Goal: Find specific page/section: Find specific page/section

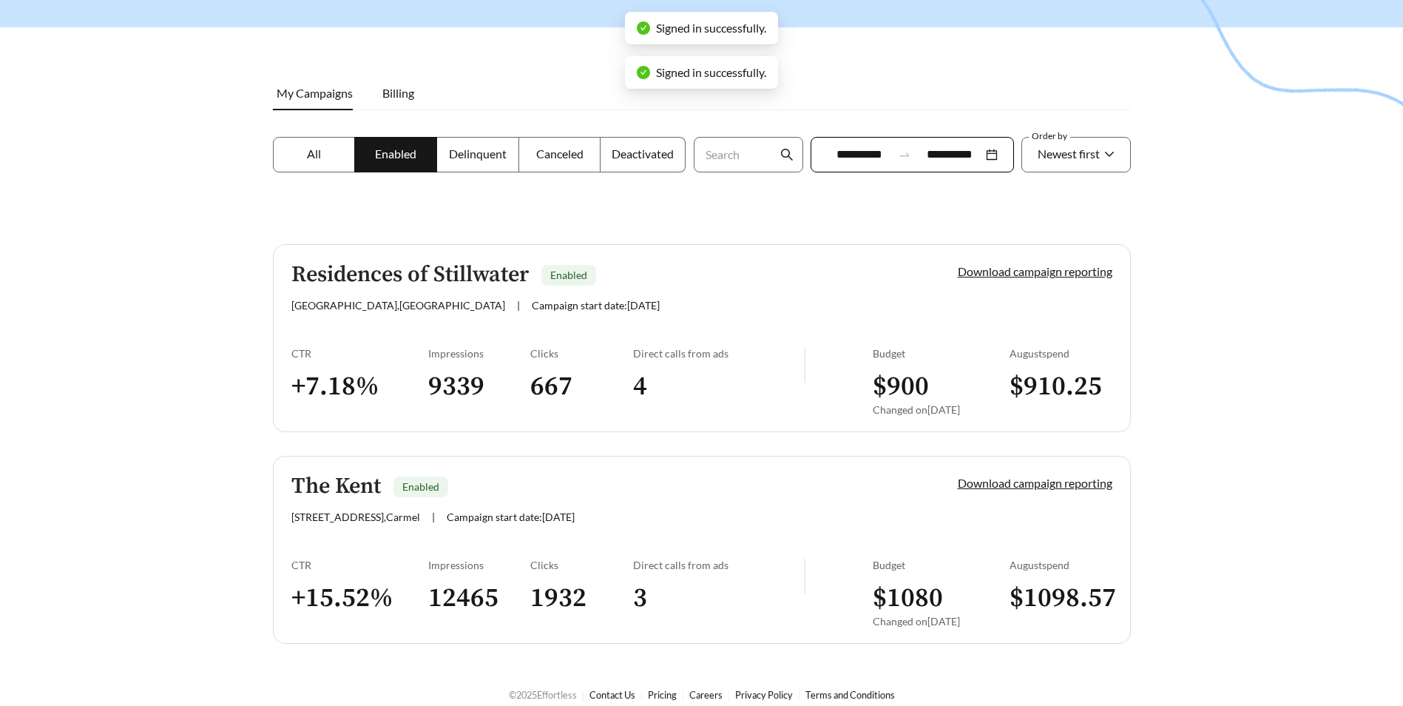
scroll to position [169, 0]
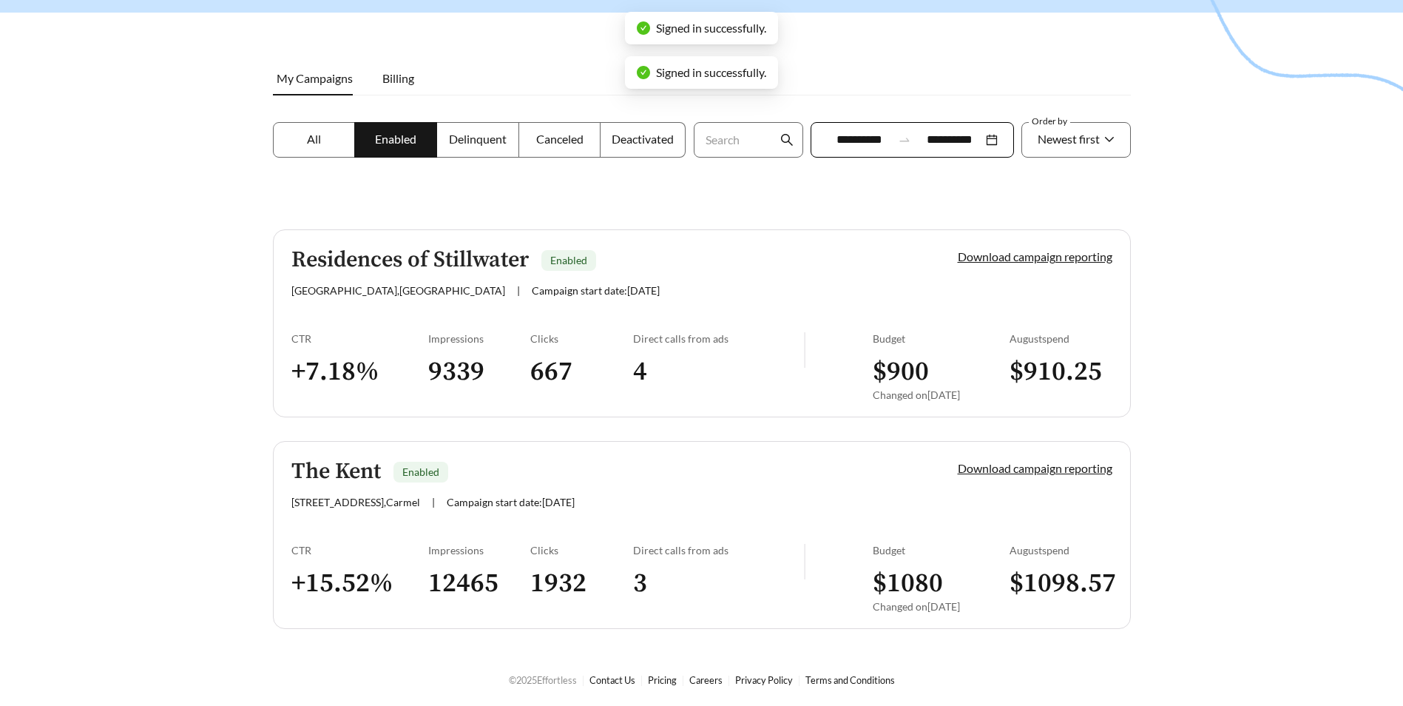
click at [490, 263] on h5 "Residences of Stillwater" at bounding box center [409, 260] width 237 height 24
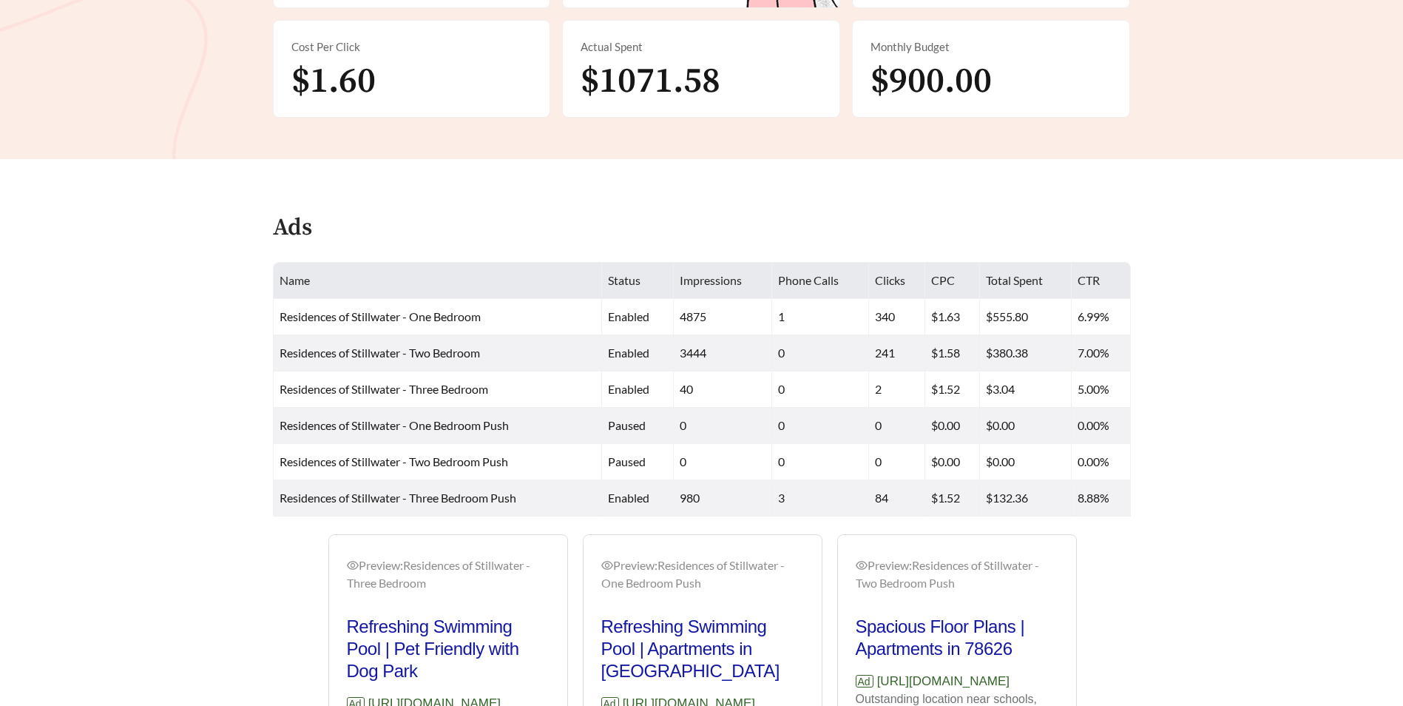
scroll to position [209, 0]
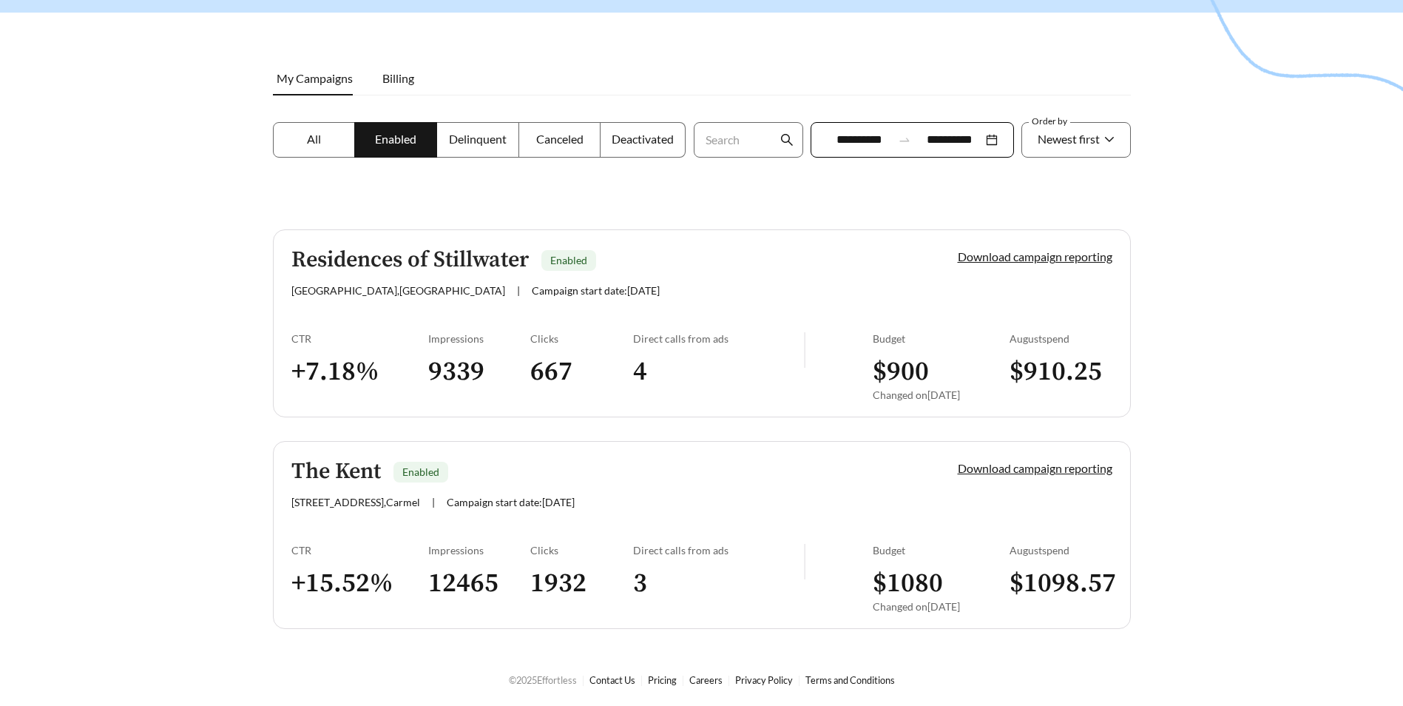
scroll to position [169, 0]
click at [345, 509] on link "The Kent Enabled [STREET_ADDRESS] | Campaign start date: [DATE] Download campai…" at bounding box center [702, 535] width 858 height 188
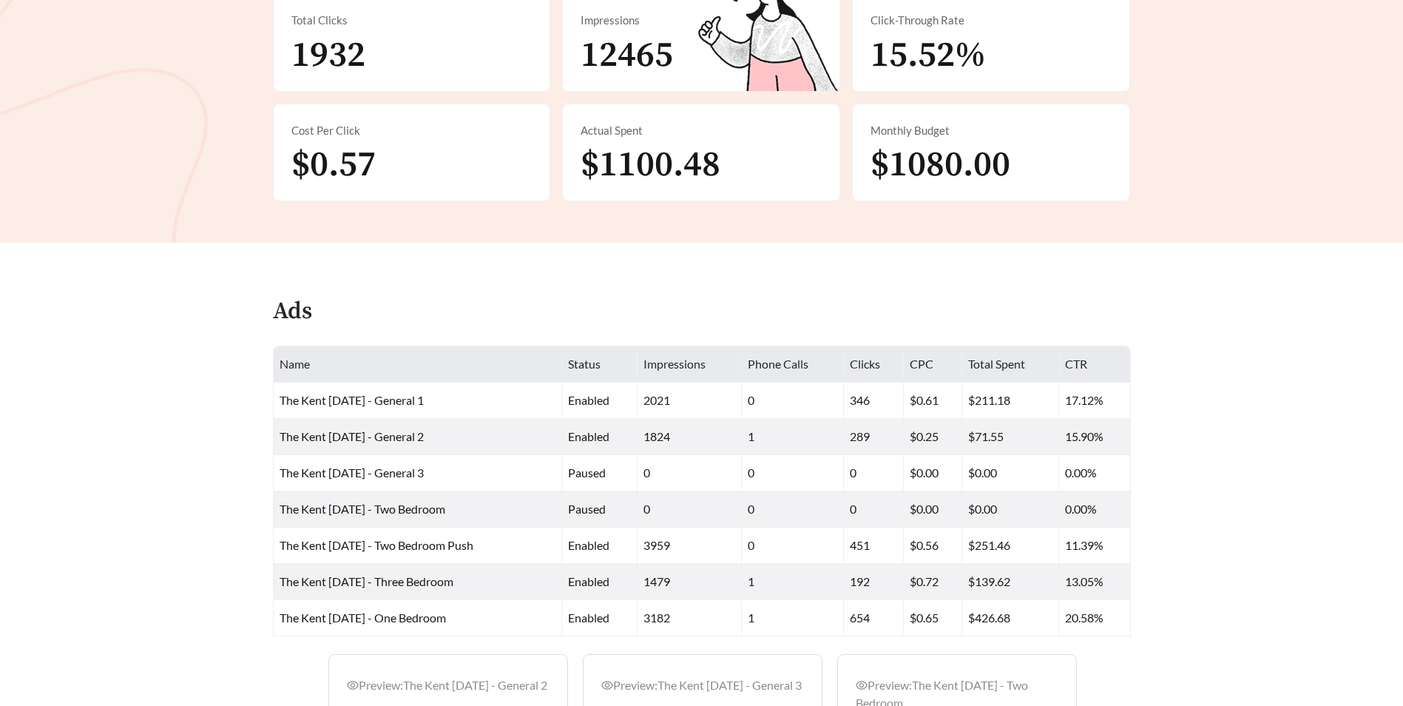
scroll to position [370, 0]
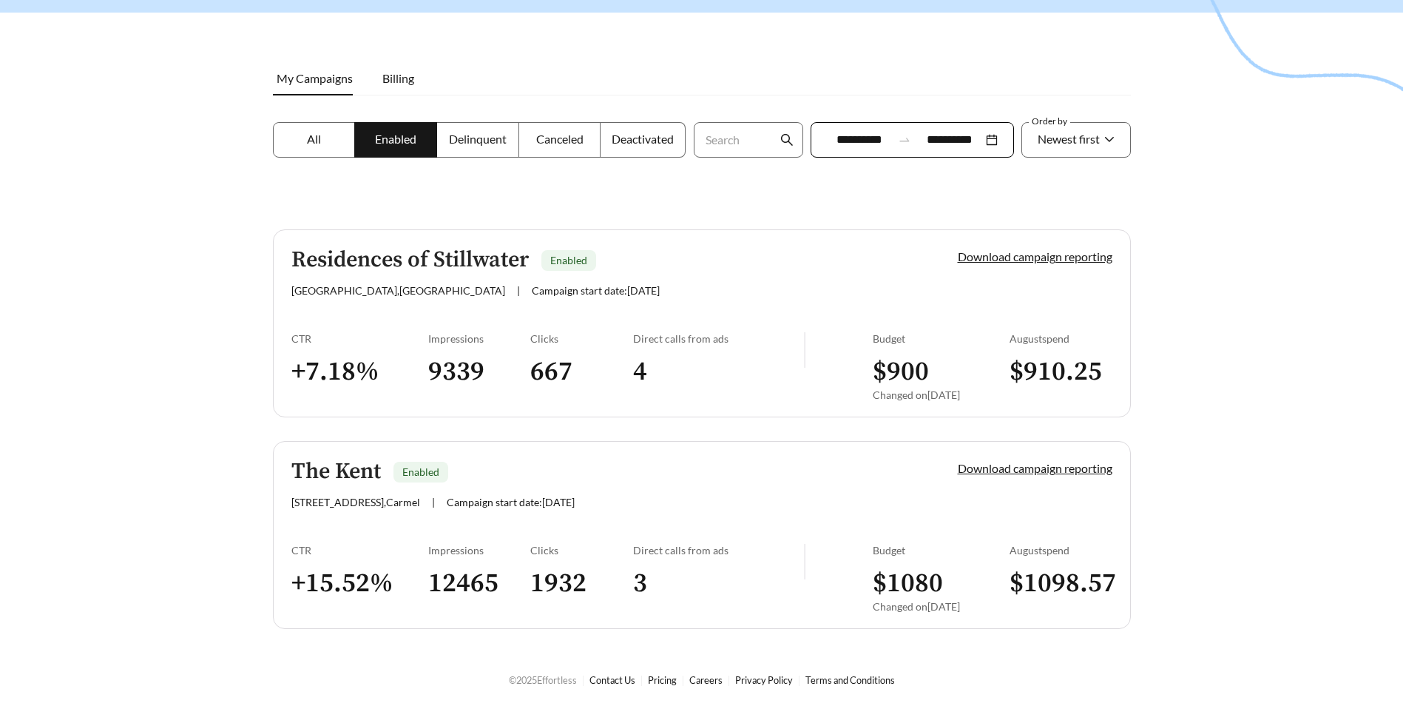
scroll to position [169, 0]
